Goal: Information Seeking & Learning: Learn about a topic

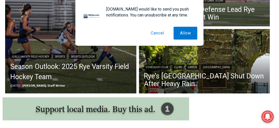
scroll to position [185, 0]
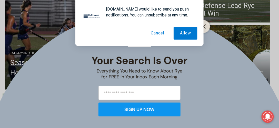
click at [157, 31] on button "Cancel" at bounding box center [158, 33] width 26 height 13
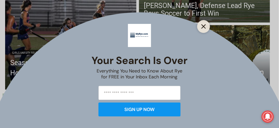
click at [203, 25] on line "Close" at bounding box center [204, 27] width 4 height 4
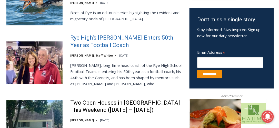
scroll to position [331, 0]
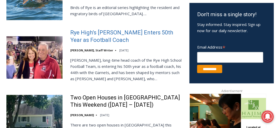
click at [98, 32] on link "Rye High’s [PERSON_NAME] Enters 50th Year as Football Coach" at bounding box center [126, 36] width 113 height 15
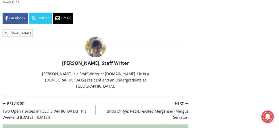
scroll to position [1767, 0]
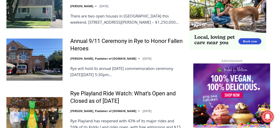
scroll to position [530, 0]
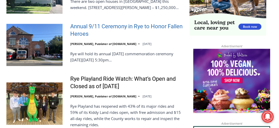
click at [142, 28] on link "Annual 9/11 Ceremony in Rye to Honor Fallen Heroes" at bounding box center [126, 30] width 113 height 15
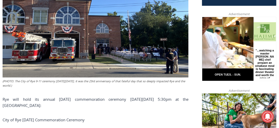
scroll to position [253, 0]
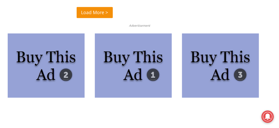
scroll to position [1465, 0]
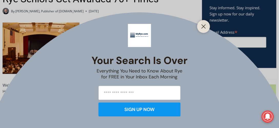
scroll to position [200, 0]
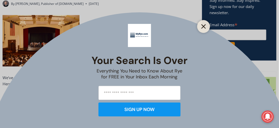
click at [203, 25] on icon "Close" at bounding box center [203, 26] width 5 height 5
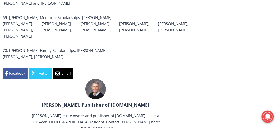
scroll to position [2060, 0]
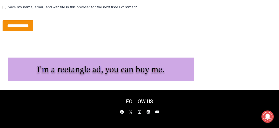
scroll to position [1949, 0]
